Goal: Information Seeking & Learning: Understand process/instructions

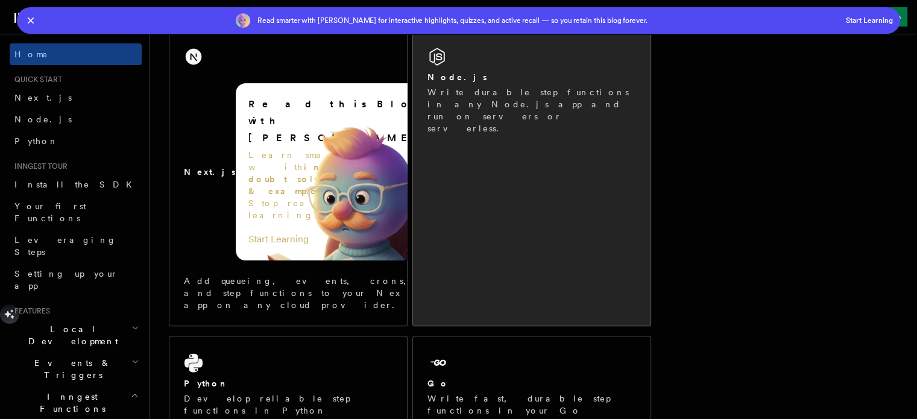
scroll to position [253, 0]
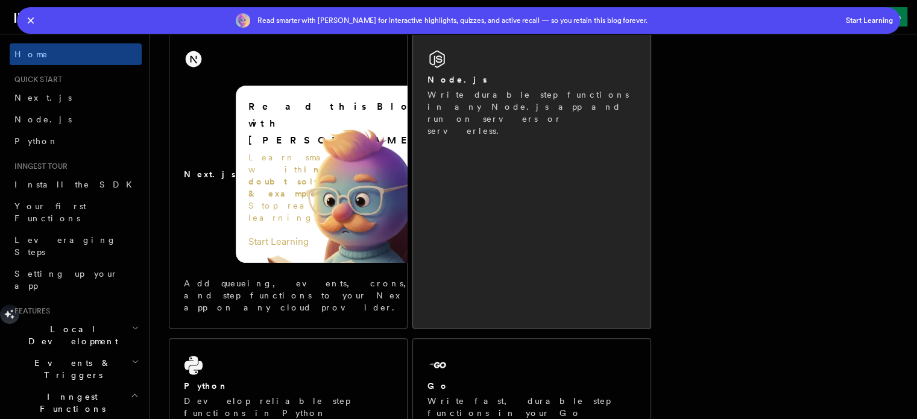
click at [470, 122] on div "Node.js Write durable step functions in any Node.js app and run on servers or s…" at bounding box center [532, 92] width 238 height 119
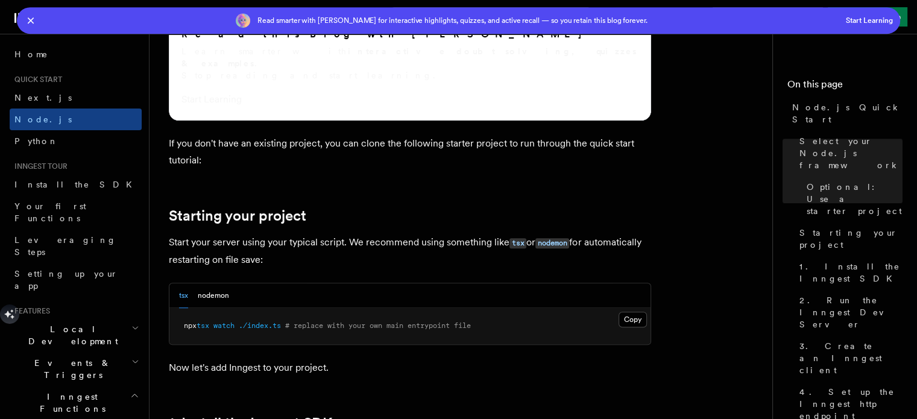
scroll to position [576, 0]
click at [225, 285] on button "nodemon" at bounding box center [213, 295] width 31 height 25
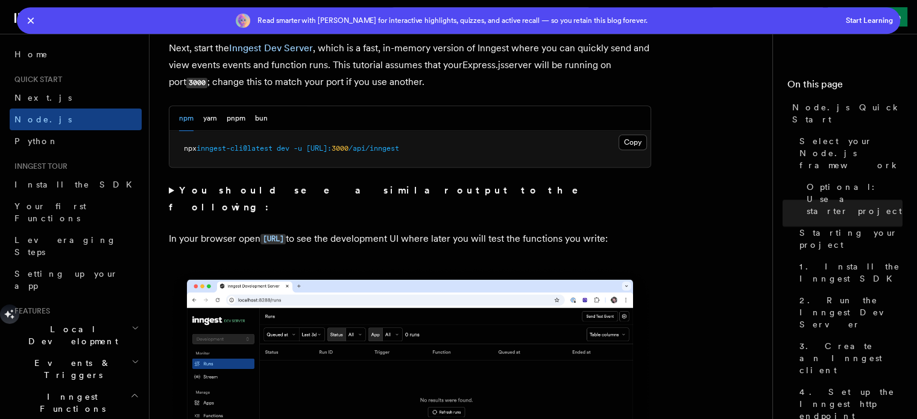
scroll to position [1141, 0]
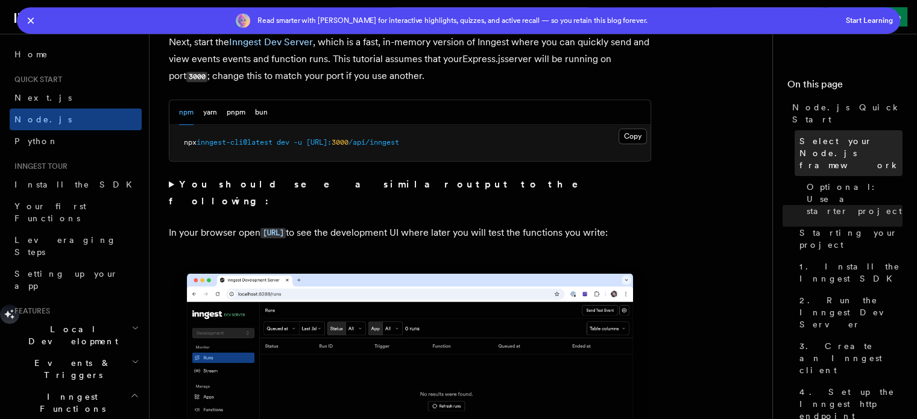
click at [800, 135] on span "Select your Node.js framework" at bounding box center [851, 153] width 103 height 36
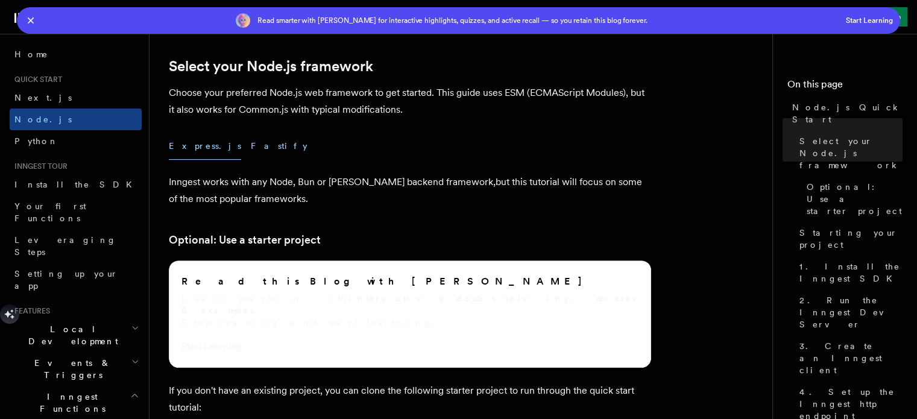
click at [251, 145] on button "Fastify" at bounding box center [279, 146] width 57 height 27
click at [186, 142] on button "Express.js" at bounding box center [205, 146] width 72 height 27
click at [277, 320] on div "Read this Blog with Leeco AI Learn smarter with interactive doubt solving, quiz…" at bounding box center [409, 314] width 457 height 82
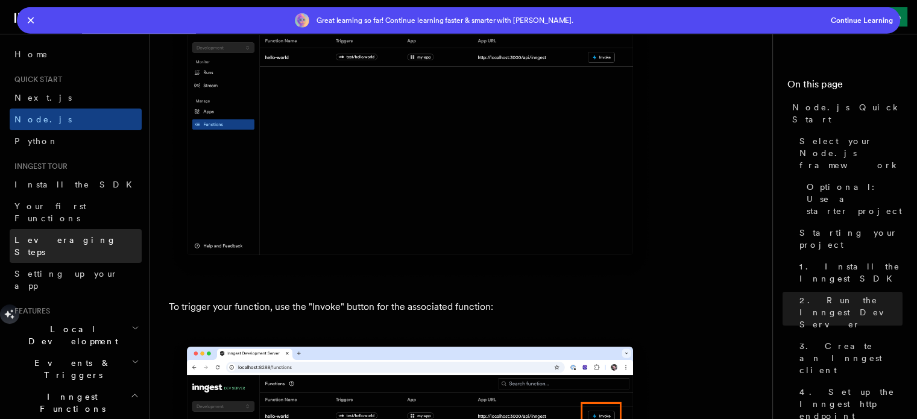
scroll to position [3207, 0]
